Goal: Obtain resource: Download file/media

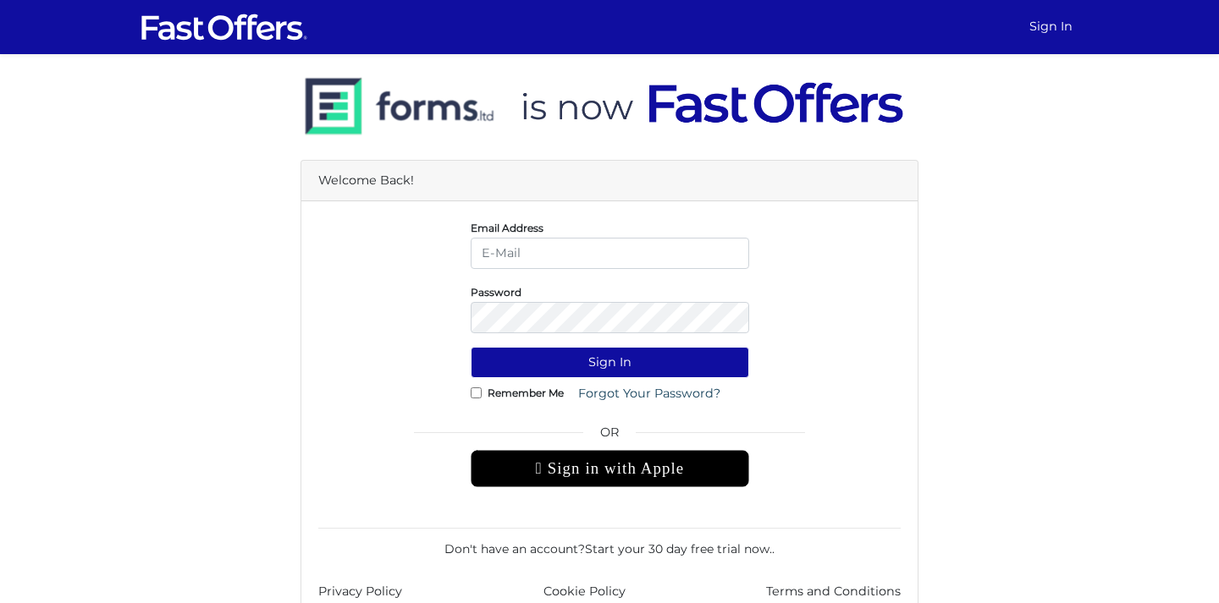
click at [511, 255] on input "email" at bounding box center [609, 253] width 278 height 31
type input "[EMAIL_ADDRESS][DOMAIN_NAME]"
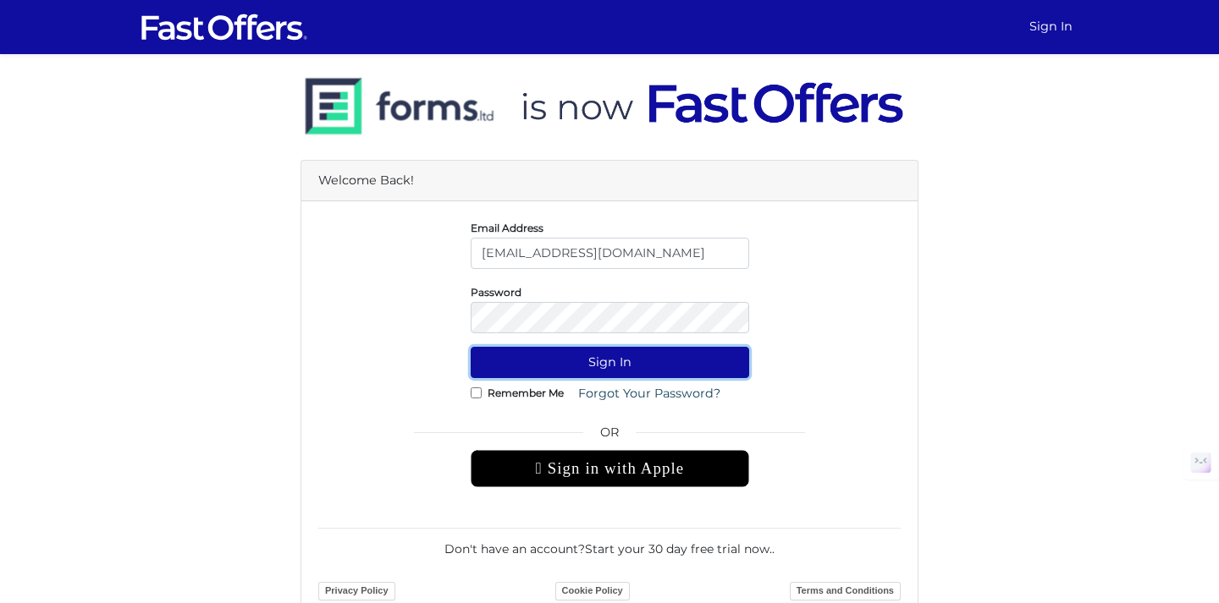
click at [668, 373] on button "Sign In" at bounding box center [609, 362] width 278 height 31
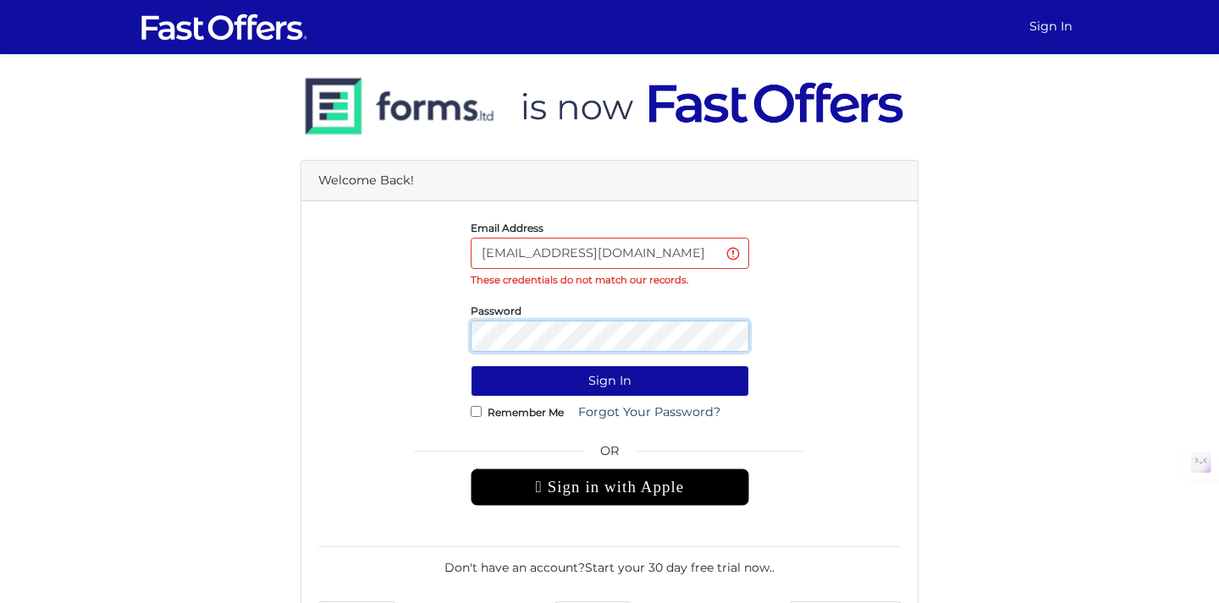
click at [470, 366] on button "Sign In" at bounding box center [609, 381] width 278 height 31
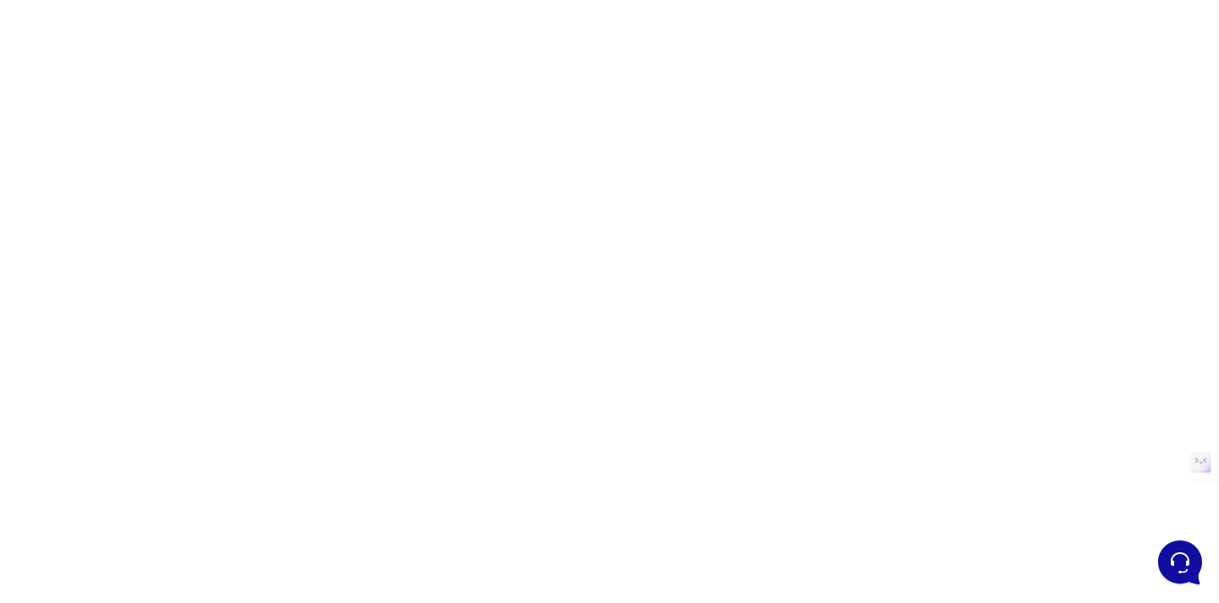
scroll to position [83, 0]
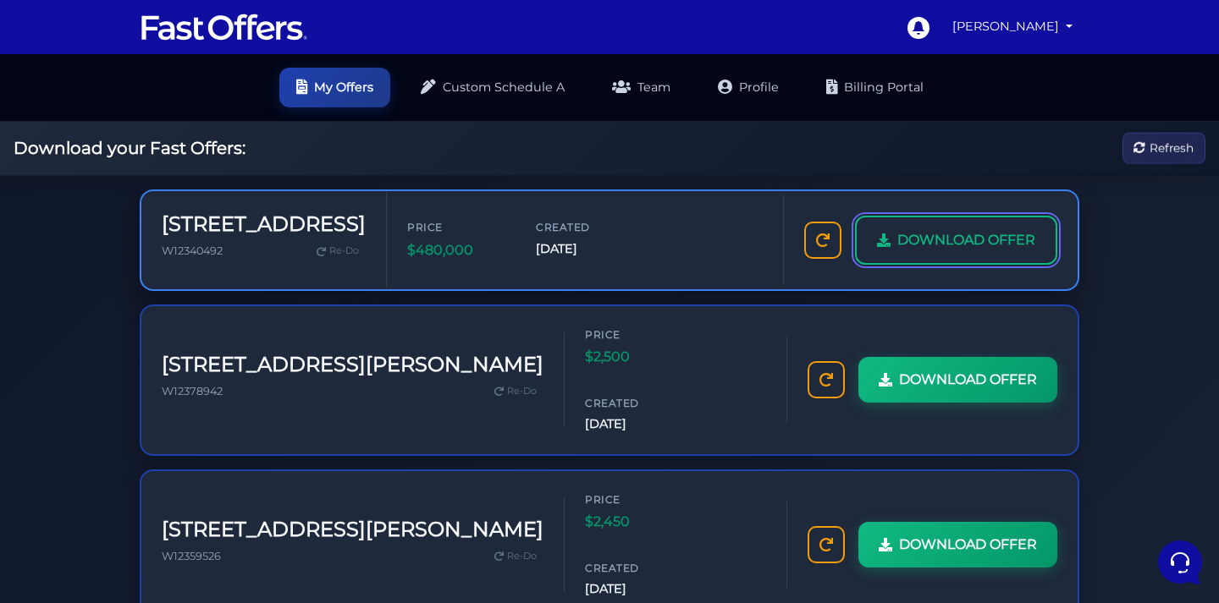
click at [944, 245] on span "DOWNLOAD OFFER" at bounding box center [966, 240] width 138 height 22
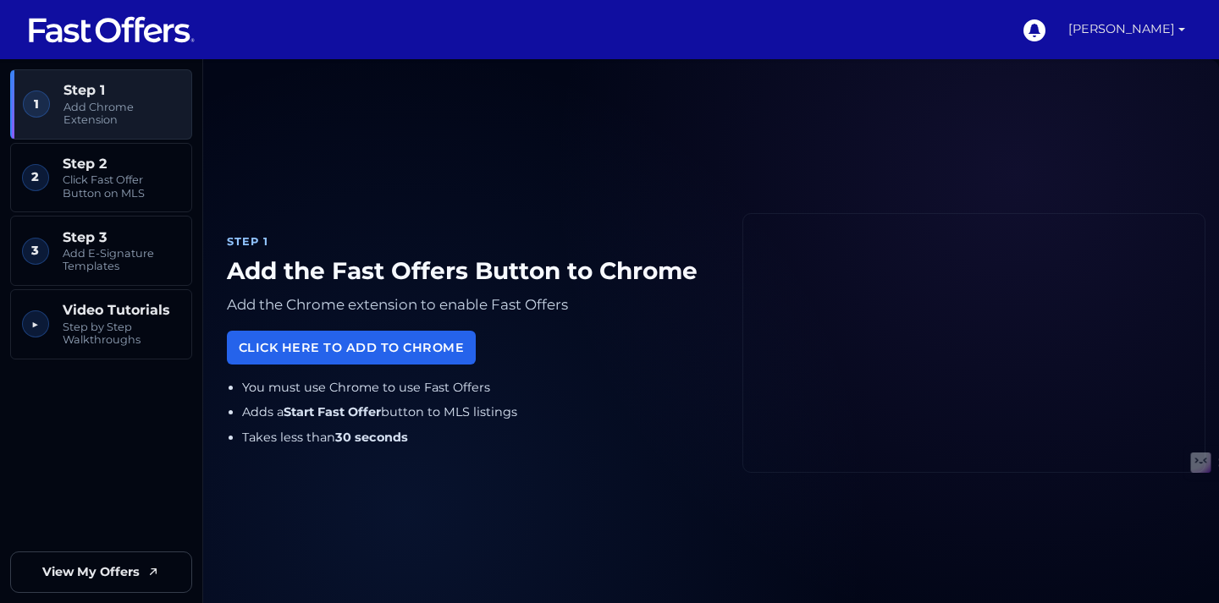
click at [1118, 25] on link "[PERSON_NAME]" at bounding box center [1126, 29] width 130 height 59
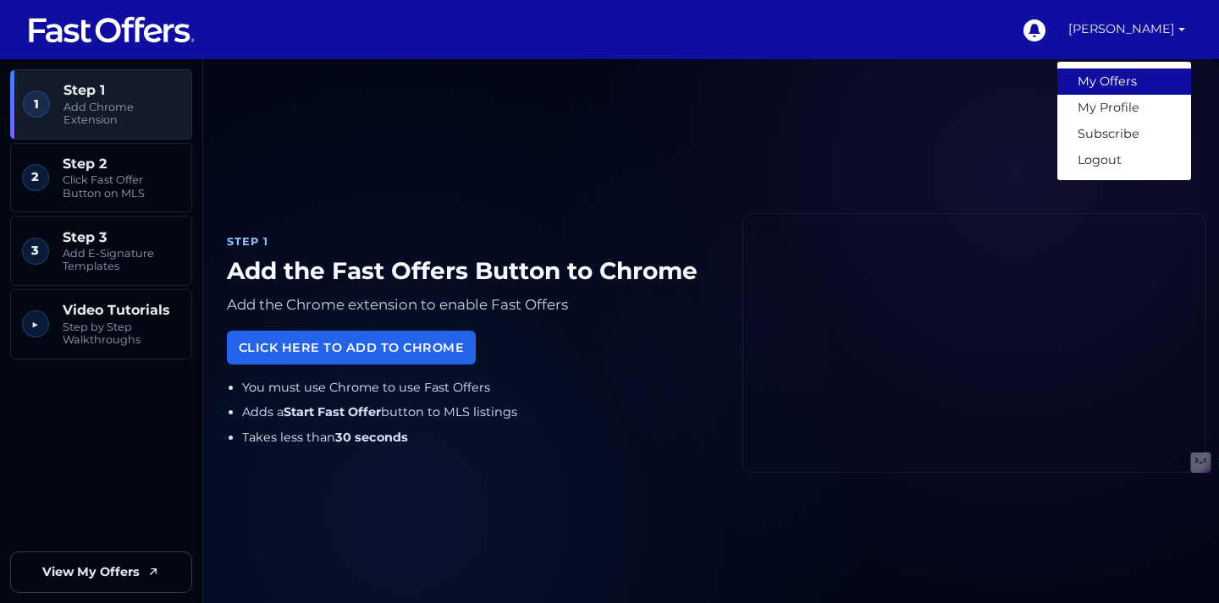
click at [1102, 82] on link "My Offers" at bounding box center [1124, 82] width 134 height 26
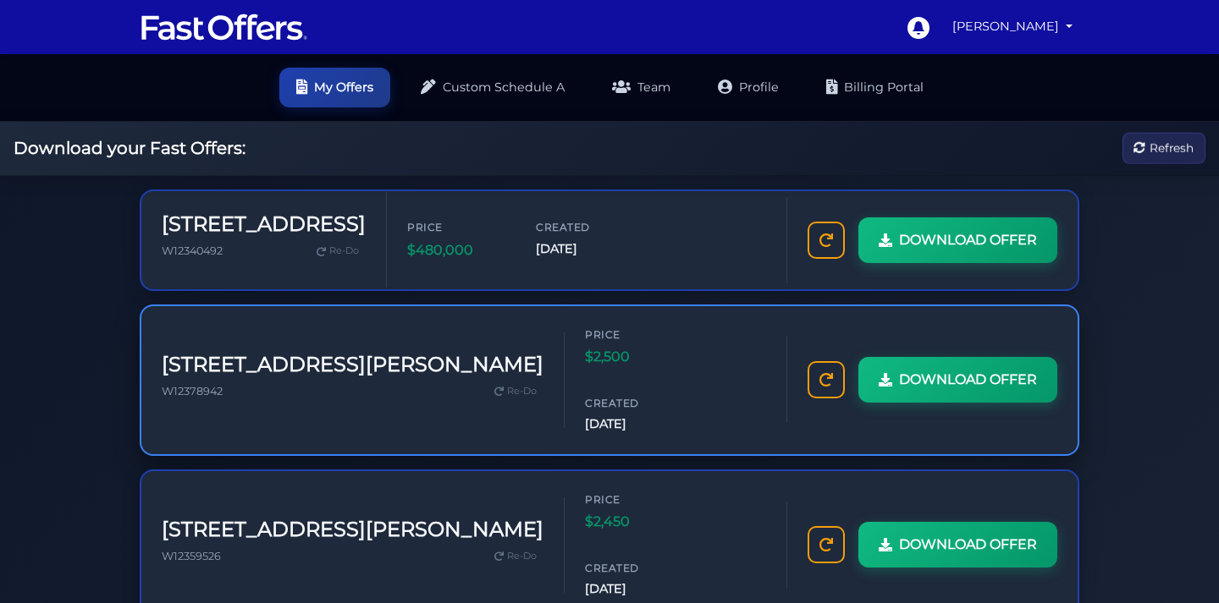
click at [300, 353] on h3 "[STREET_ADDRESS][PERSON_NAME]" at bounding box center [353, 365] width 382 height 25
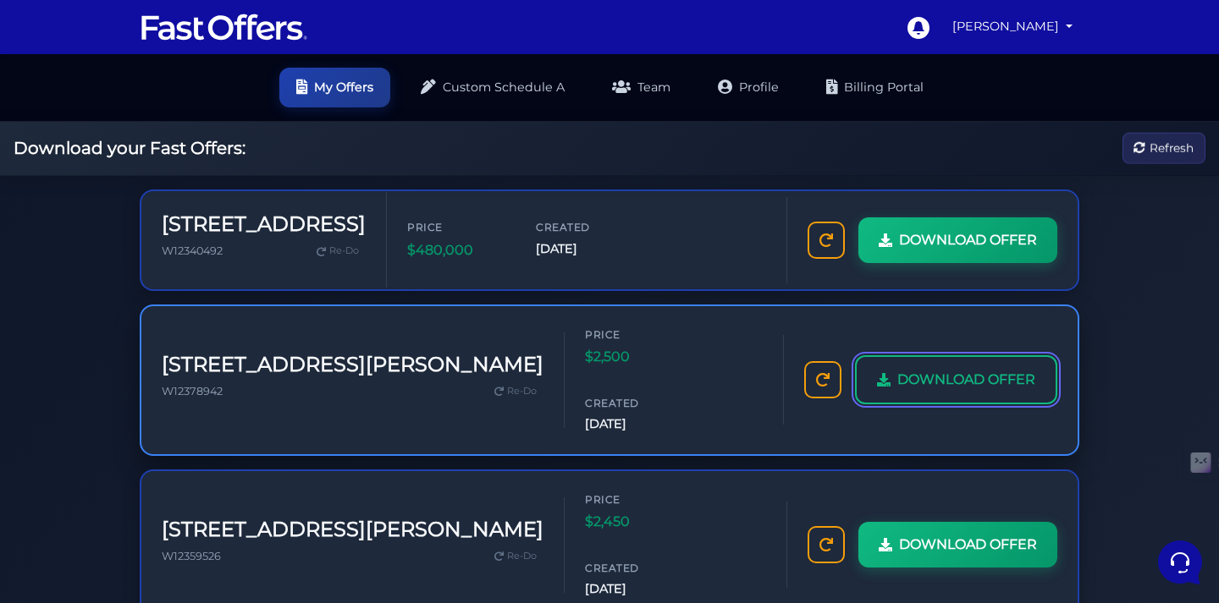
click at [905, 369] on span "DOWNLOAD OFFER" at bounding box center [966, 380] width 138 height 22
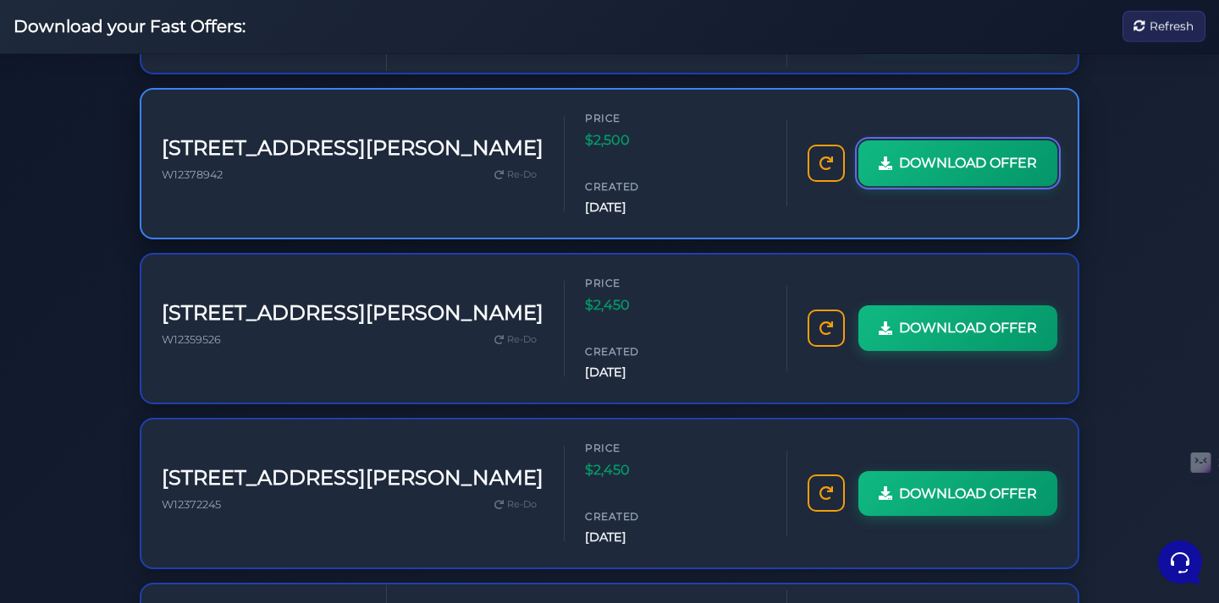
scroll to position [322, 0]
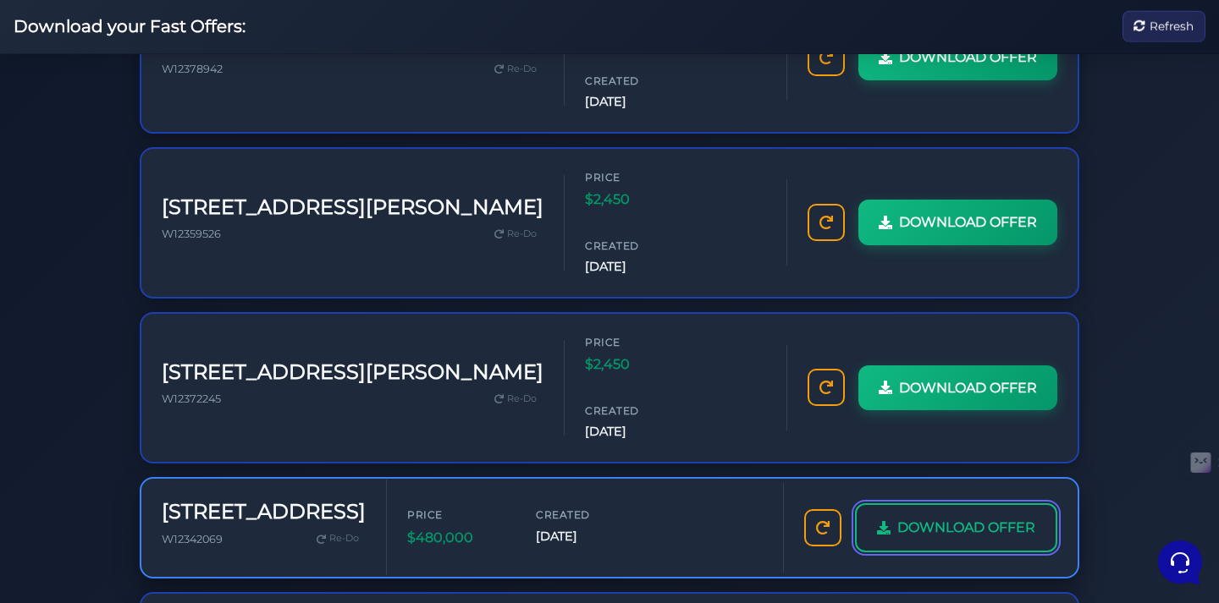
click at [968, 517] on span "DOWNLOAD OFFER" at bounding box center [966, 528] width 138 height 22
click at [926, 517] on span "DOWNLOAD OFFER" at bounding box center [966, 528] width 138 height 22
